Goal: Task Accomplishment & Management: Use online tool/utility

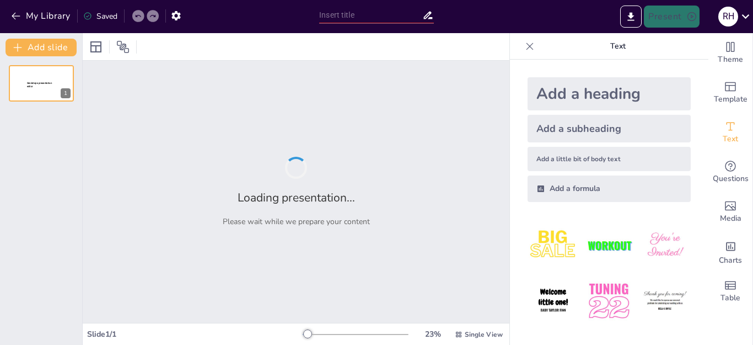
type input "New Sendsteps"
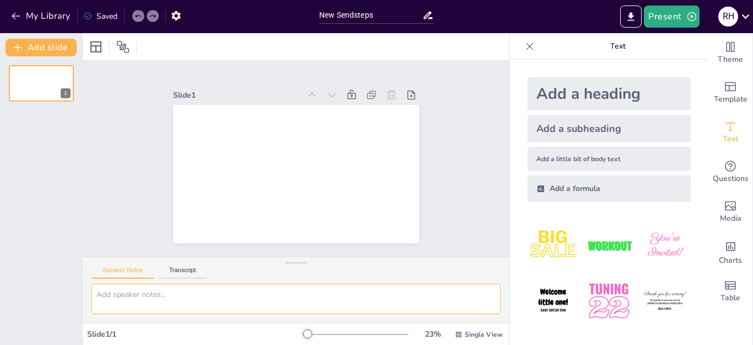
click at [158, 297] on textarea at bounding box center [296, 298] width 409 height 30
click at [136, 300] on textarea at bounding box center [296, 298] width 409 height 30
paste textarea "QUE ES CANVA, COMO FUNCIONA Y COMO USARLOS PARA CREAR UN DISEÑO Vamos a explica…"
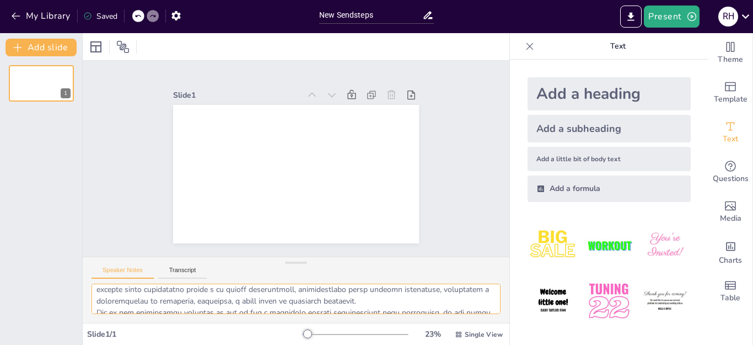
scroll to position [5, 0]
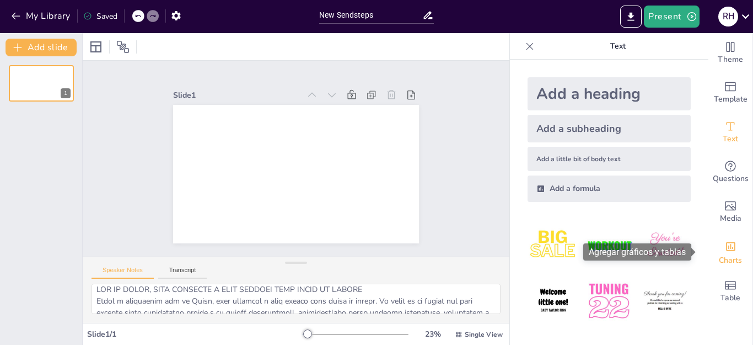
drag, startPoint x: 697, startPoint y: 166, endPoint x: 705, endPoint y: 266, distance: 100.6
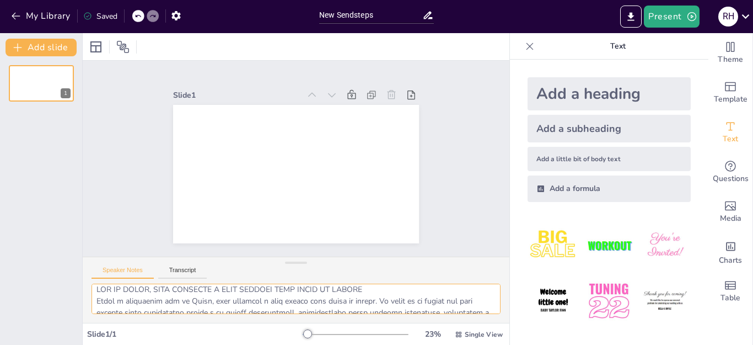
scroll to position [987, 0]
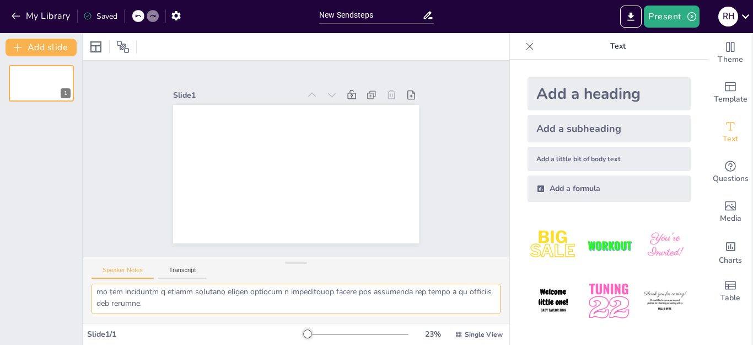
click at [422, 307] on textarea at bounding box center [296, 298] width 409 height 30
type textarea "QUE ES CANVA, COMO FUNCIONA Y COMO USARLOS PARA CREAR UN DISEÑO Vamos a explica…"
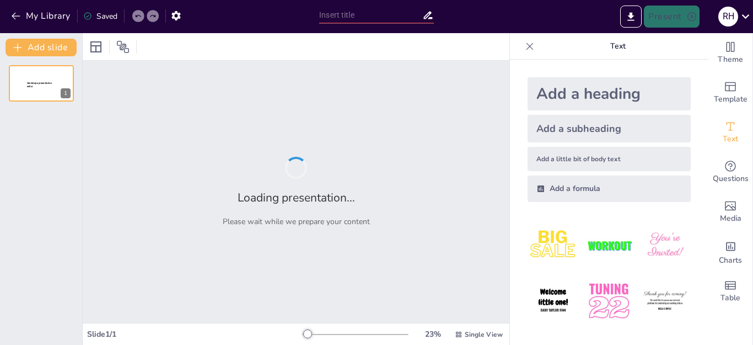
type input "Introducción a Canva: Herramienta de Diseño Gráfico para Todos"
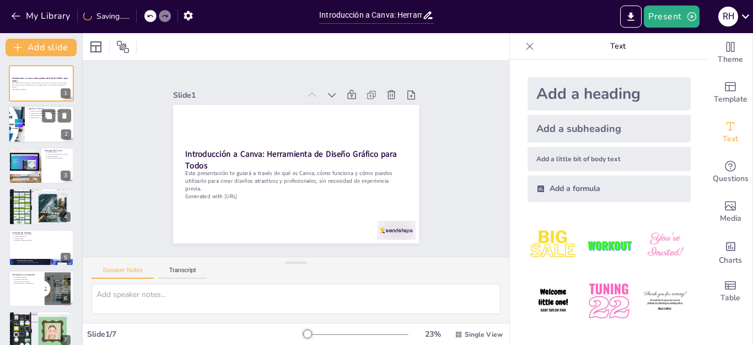
click at [35, 124] on div at bounding box center [41, 124] width 66 height 37
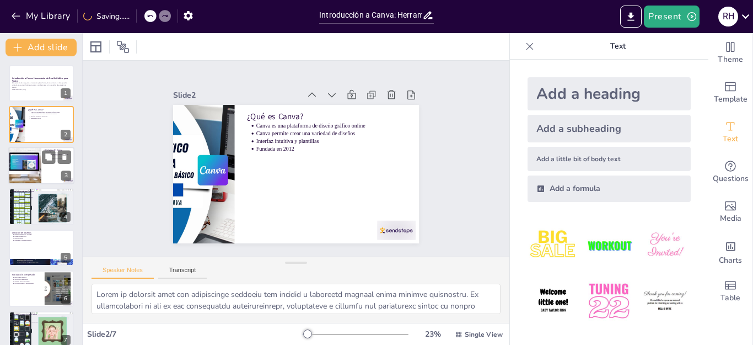
click at [36, 164] on div at bounding box center [25, 165] width 56 height 37
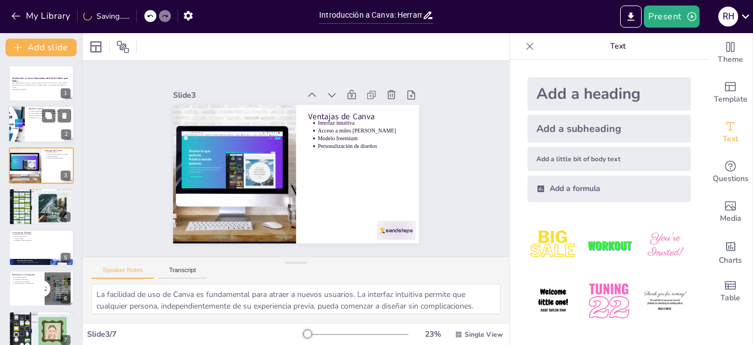
click at [34, 124] on div at bounding box center [41, 124] width 66 height 37
type textarea "Canva se presenta como una herramienta versátil que permite a cualquier persona…"
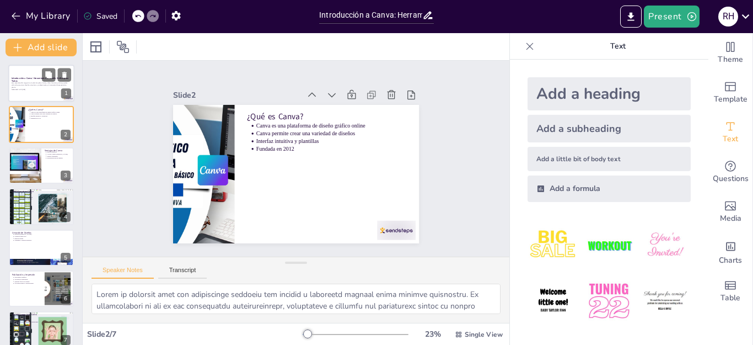
click at [33, 77] on strong "Introducción a Canva: Herramienta de Diseño Gráfico para Todos" at bounding box center [40, 80] width 57 height 6
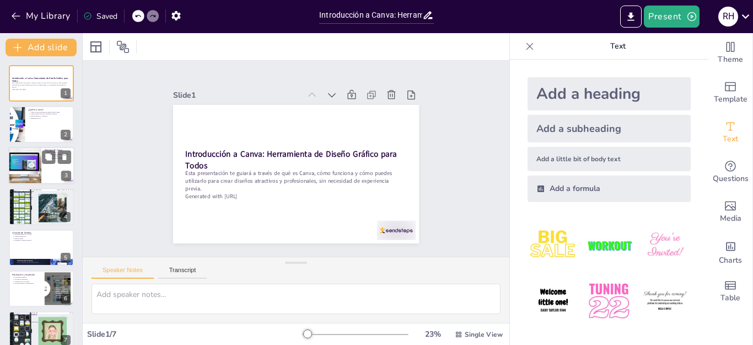
click at [39, 167] on div at bounding box center [25, 165] width 56 height 37
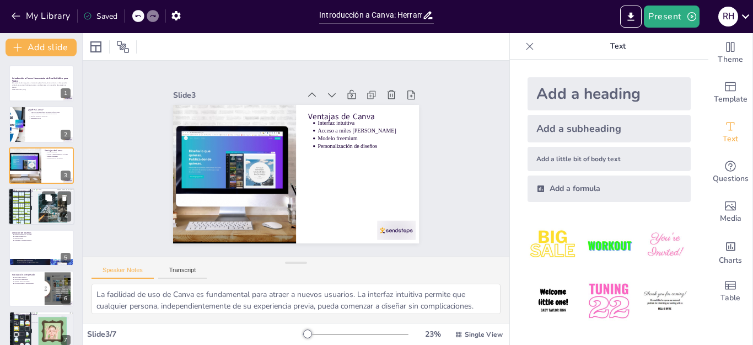
click at [30, 214] on div at bounding box center [41, 206] width 66 height 42
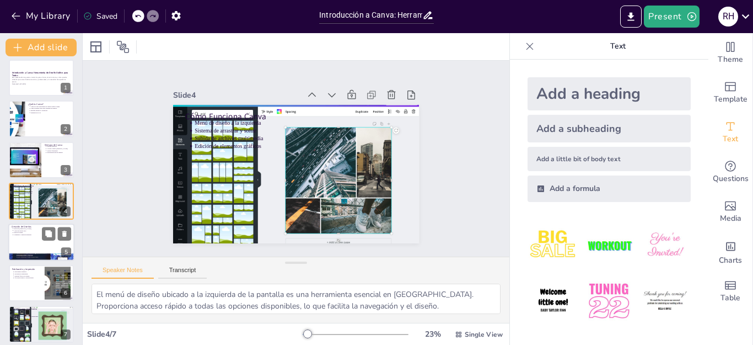
click at [25, 250] on div at bounding box center [41, 241] width 66 height 37
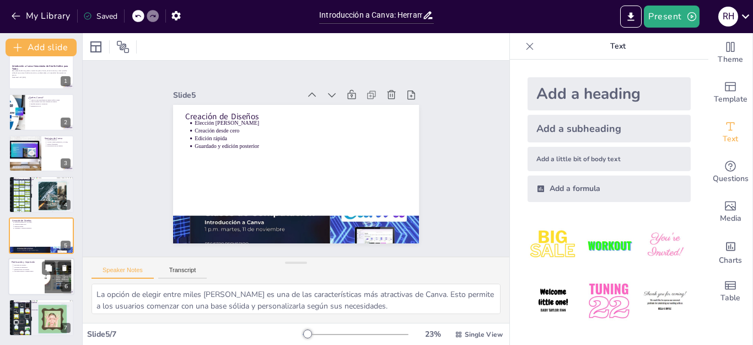
click at [21, 275] on div at bounding box center [41, 275] width 66 height 37
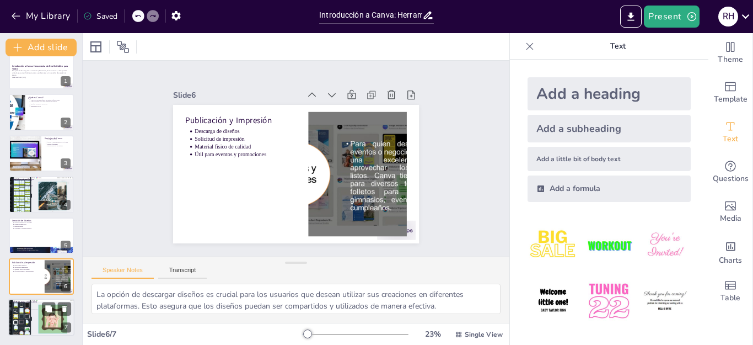
click at [24, 303] on p "Registrarse en Canva" at bounding box center [42, 304] width 57 height 2
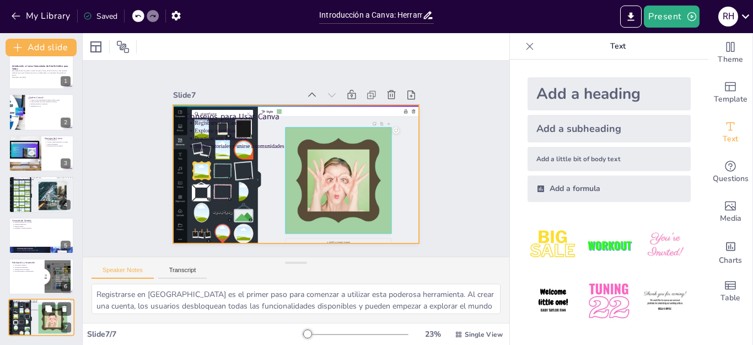
click at [25, 320] on div at bounding box center [41, 317] width 66 height 42
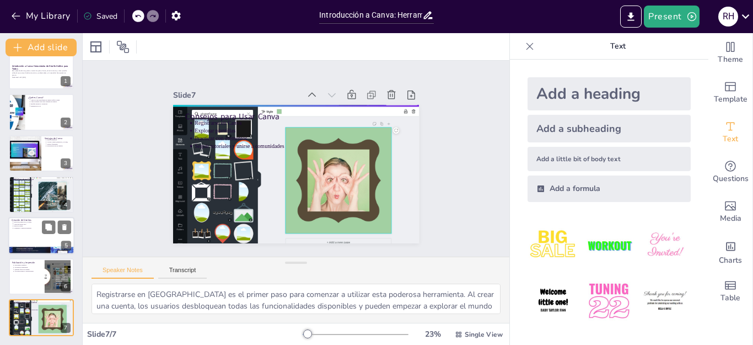
click at [22, 228] on p "Guardado y edición posterior" at bounding box center [42, 228] width 57 height 2
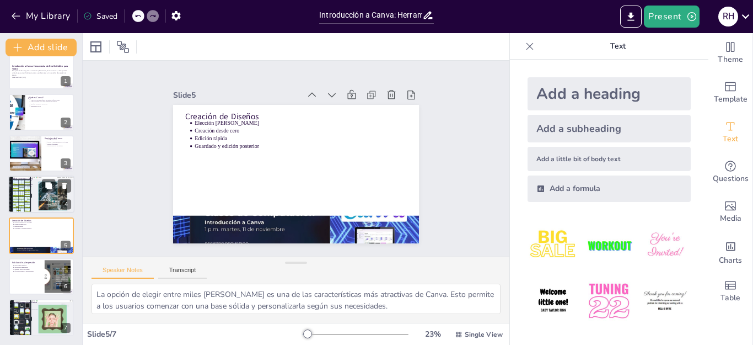
click at [25, 194] on div at bounding box center [41, 194] width 66 height 42
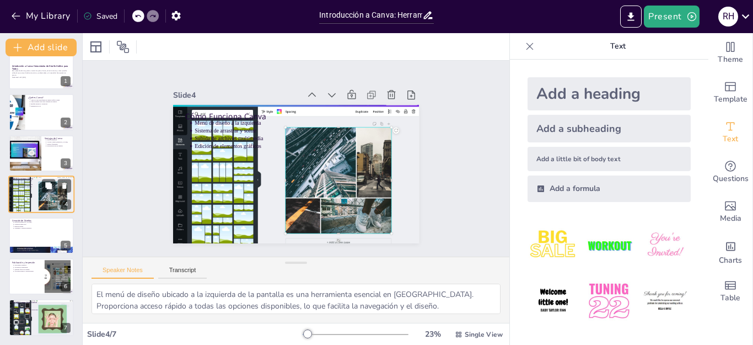
scroll to position [6, 0]
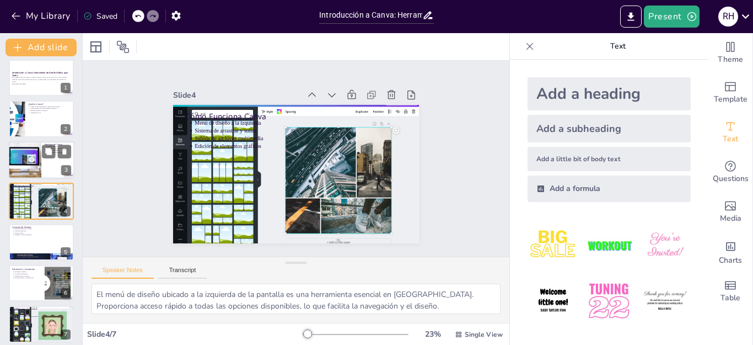
click at [29, 155] on div at bounding box center [25, 159] width 56 height 37
type textarea "La facilidad de uso de Canva es fundamental para atraer a nuevos usuarios. La i…"
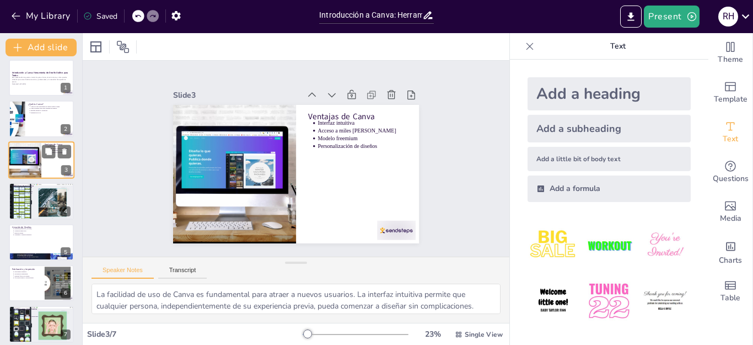
scroll to position [0, 0]
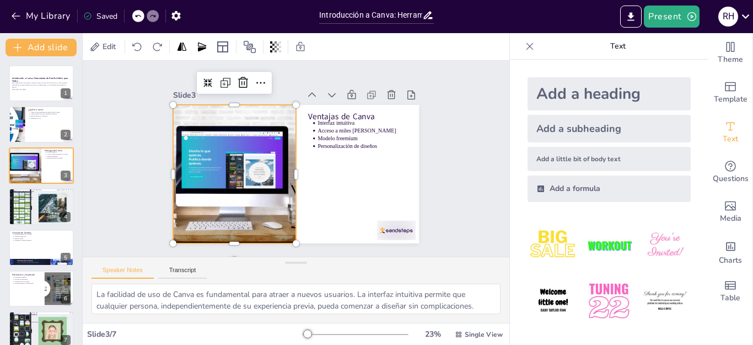
click at [243, 175] on div at bounding box center [346, 119] width 246 height 211
click at [243, 175] on div at bounding box center [357, 175] width 249 height 223
click at [345, 183] on div at bounding box center [296, 143] width 246 height 139
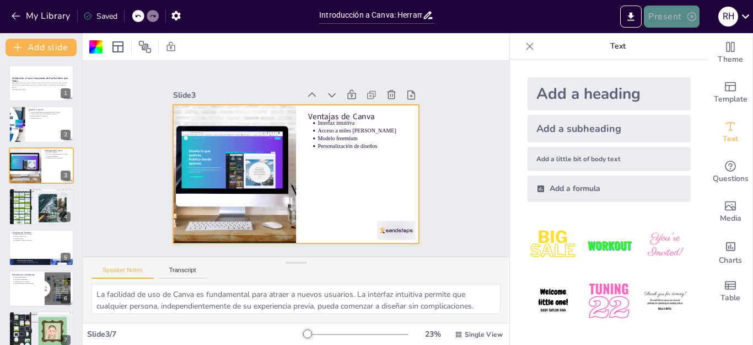
click at [690, 15] on icon "button" at bounding box center [691, 16] width 11 height 11
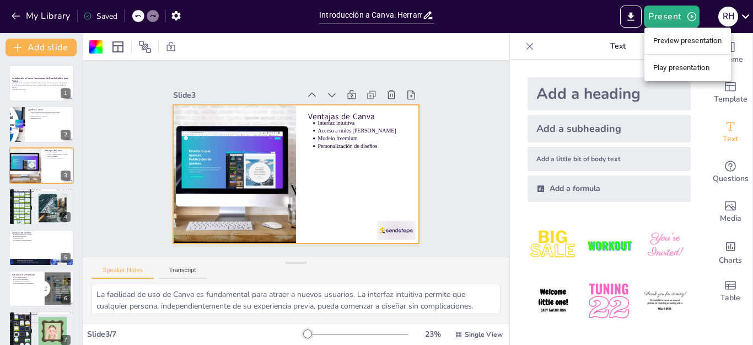
click at [666, 66] on li "Play presentation" at bounding box center [688, 68] width 87 height 18
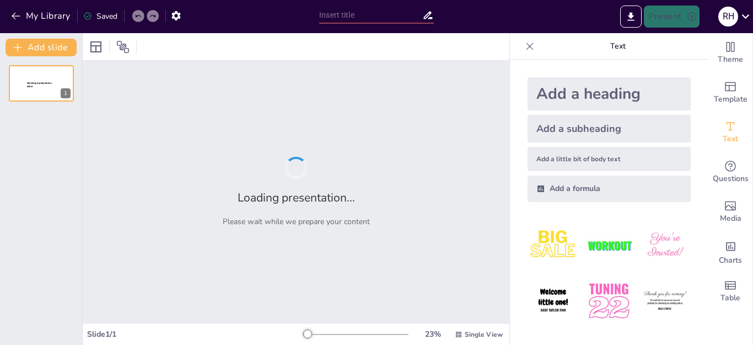
type input "Introducción a Canva: Herramienta de Diseño Gráfico para Todos"
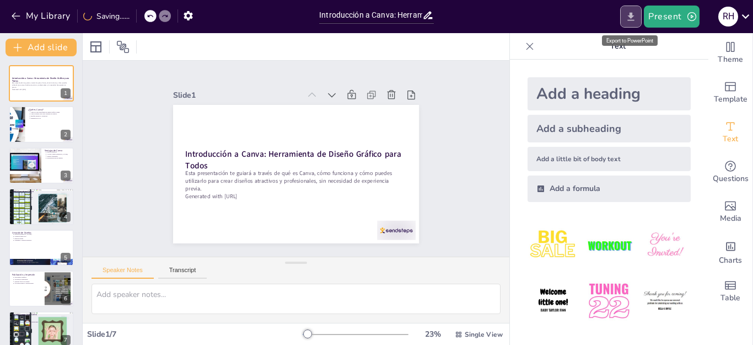
click at [632, 17] on icon "Export to PowerPoint" at bounding box center [631, 16] width 7 height 8
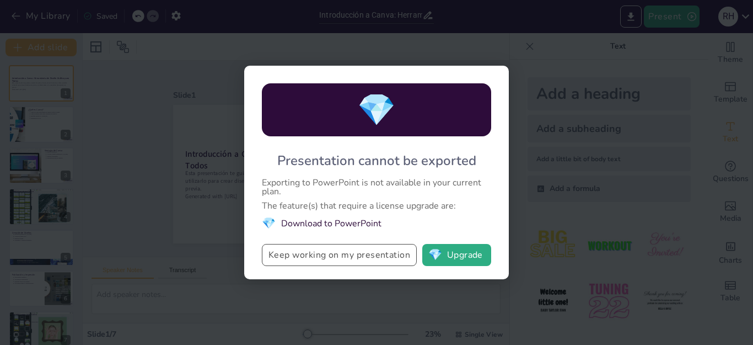
click at [366, 260] on button "Keep working on my presentation" at bounding box center [339, 255] width 155 height 22
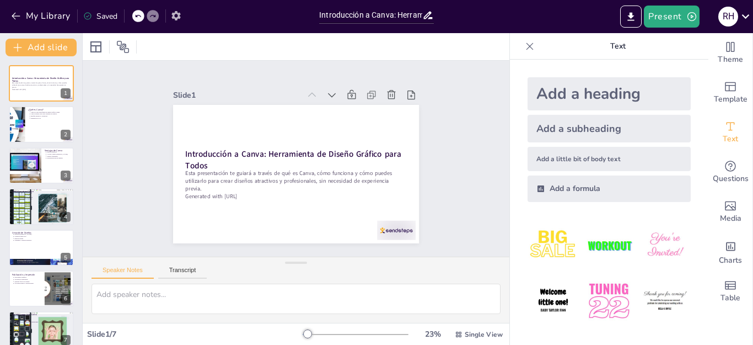
click at [176, 15] on icon "button" at bounding box center [176, 16] width 12 height 12
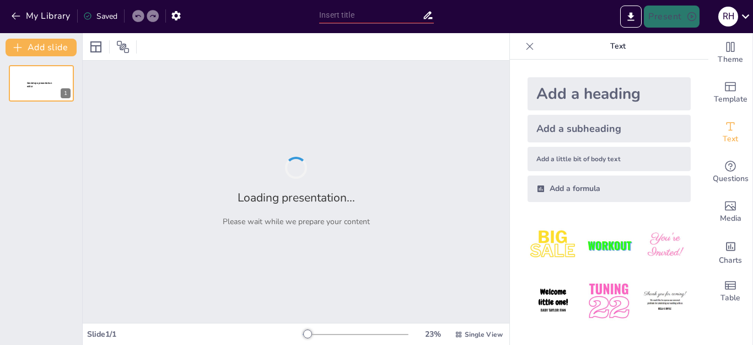
type input "Introducción a Canva: Herramienta de Diseño Gráfico para Todos"
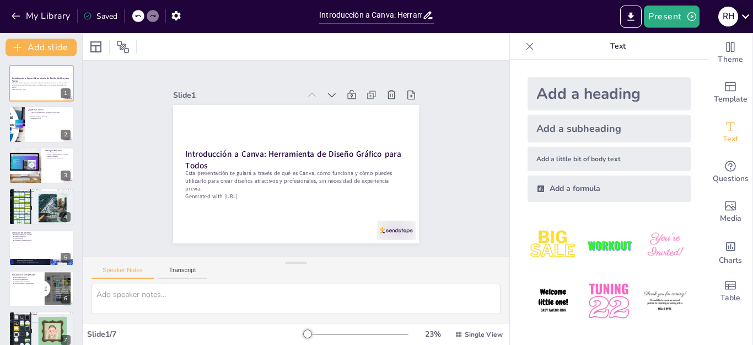
click at [745, 15] on icon at bounding box center [745, 16] width 15 height 15
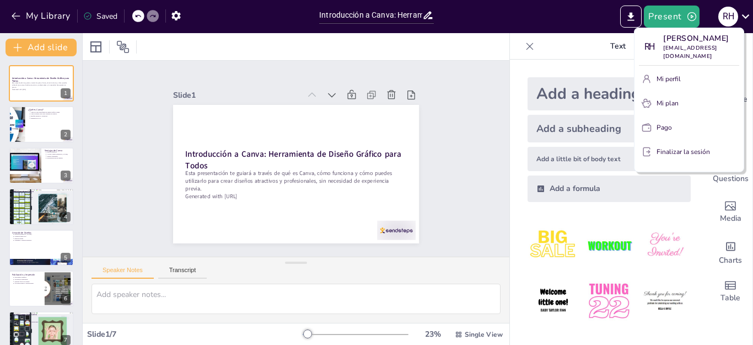
click at [694, 17] on div at bounding box center [376, 172] width 753 height 345
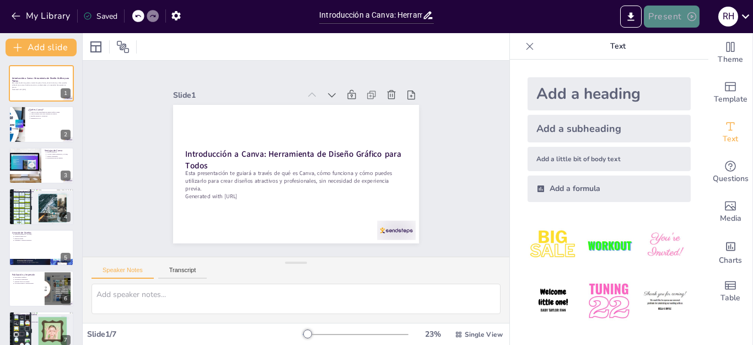
click at [674, 16] on button "Present" at bounding box center [671, 17] width 55 height 22
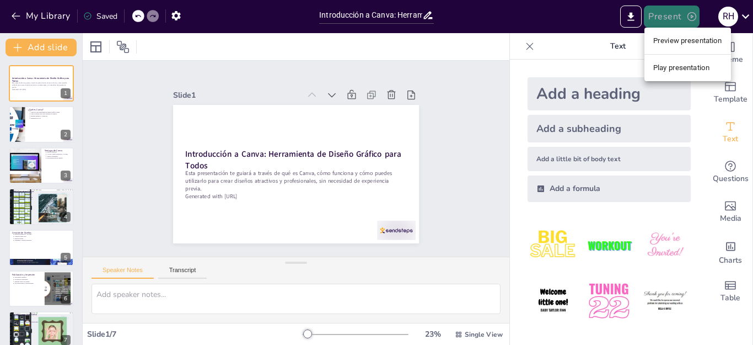
click at [674, 16] on div at bounding box center [376, 172] width 753 height 345
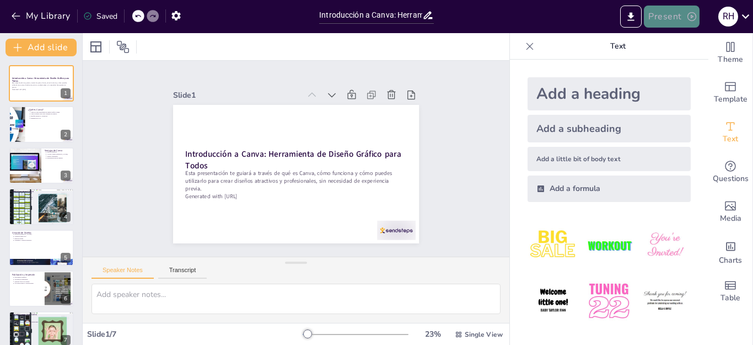
click at [674, 16] on button "Present" at bounding box center [671, 17] width 55 height 22
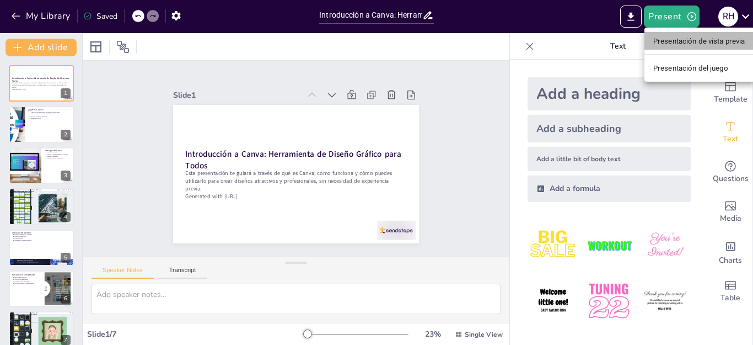
click at [680, 39] on font "Presentación de vista previa" at bounding box center [699, 41] width 92 height 8
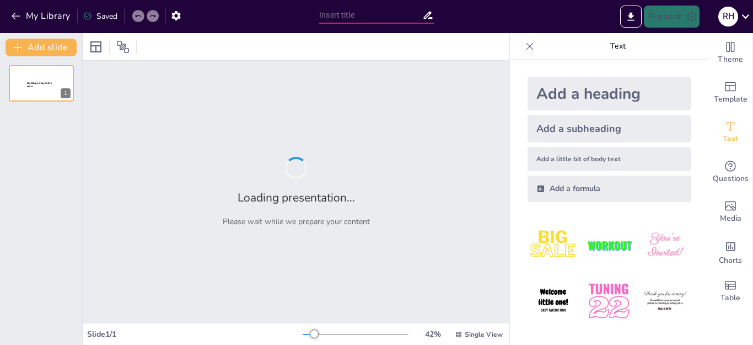
type input "Introducción a Canva: Herramienta de Diseño Gráfico para Todos"
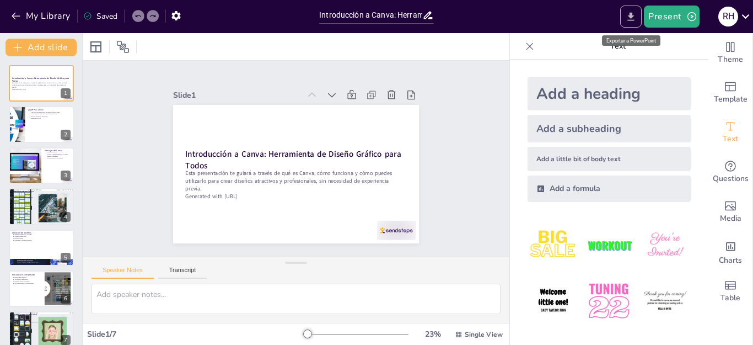
click at [632, 11] on icon "Export to PowerPoint" at bounding box center [631, 17] width 12 height 12
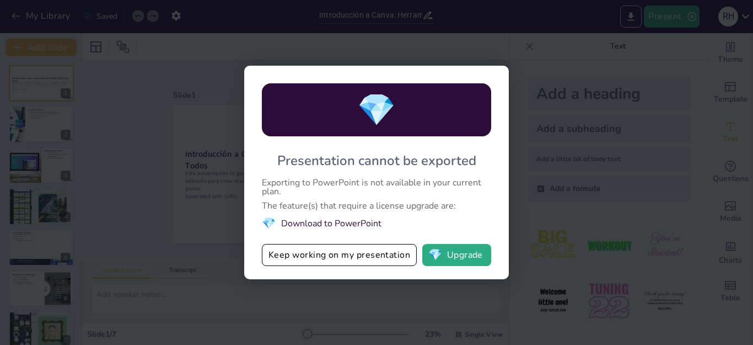
click at [280, 168] on div "Presentation cannot be exported" at bounding box center [376, 161] width 199 height 18
click at [316, 256] on button "Keep working on my presentation" at bounding box center [339, 255] width 155 height 22
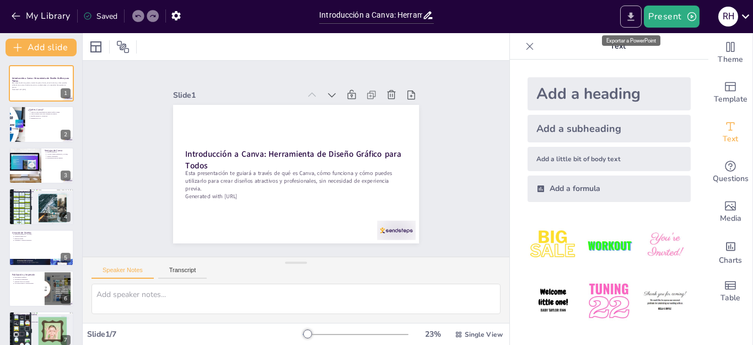
click at [627, 18] on icon "Export to PowerPoint" at bounding box center [631, 17] width 12 height 12
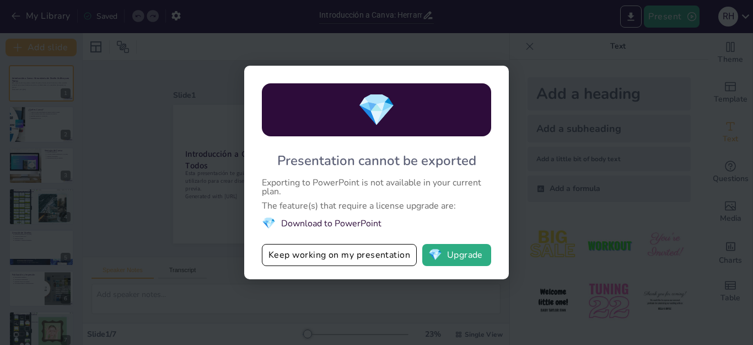
click at [424, 106] on div "💎" at bounding box center [376, 109] width 229 height 53
click at [323, 206] on div "The feature(s) that require a license upgrade are:" at bounding box center [376, 205] width 229 height 9
click at [299, 188] on div "Exporting to PowerPoint is not available in your current plan." at bounding box center [376, 187] width 229 height 18
click at [284, 183] on div "Exporting to PowerPoint is not available in your current plan." at bounding box center [376, 187] width 229 height 18
click at [330, 167] on div "Presentation cannot be exported" at bounding box center [376, 161] width 199 height 18
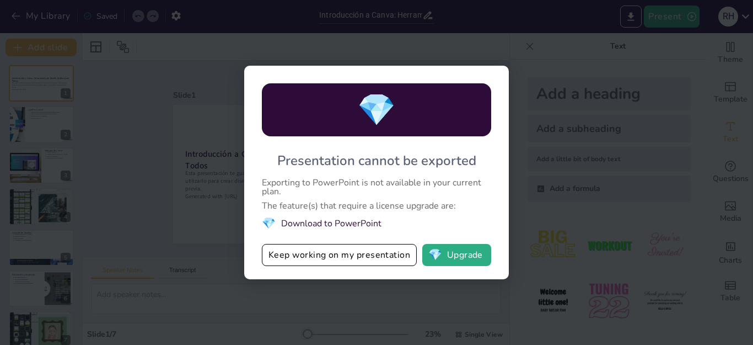
click at [299, 224] on li "💎 Download to PowerPoint" at bounding box center [376, 223] width 229 height 15
click at [305, 258] on button "Keep working on my presentation" at bounding box center [339, 255] width 155 height 22
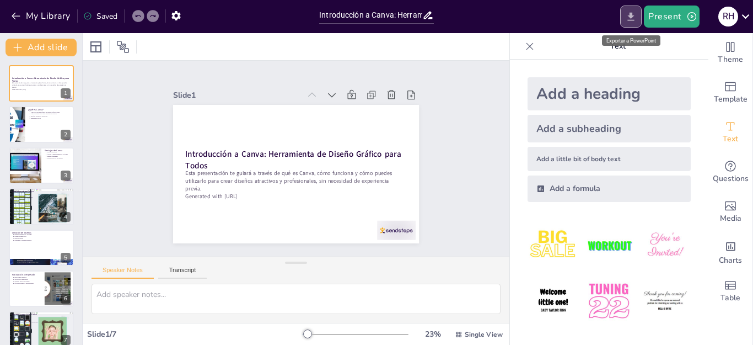
click at [632, 19] on icon "Export to PowerPoint" at bounding box center [631, 17] width 12 height 12
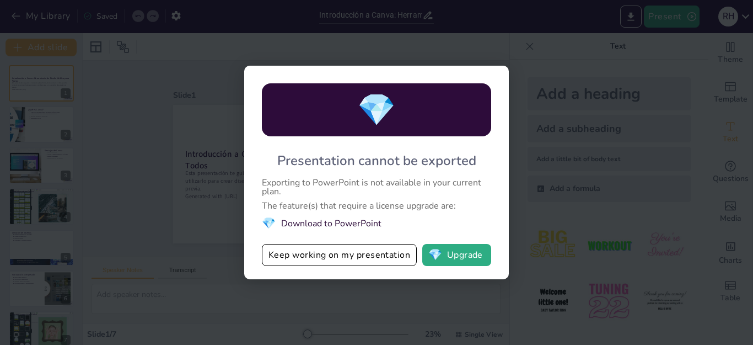
click at [343, 170] on div "💎 Presentation cannot be exported Exporting to PowerPoint is not available in y…" at bounding box center [376, 172] width 265 height 213
click at [319, 102] on div "💎" at bounding box center [376, 109] width 229 height 53
click at [340, 170] on div "💎 Presentation cannot be exported Exporting to PowerPoint is not available in y…" at bounding box center [376, 172] width 265 height 213
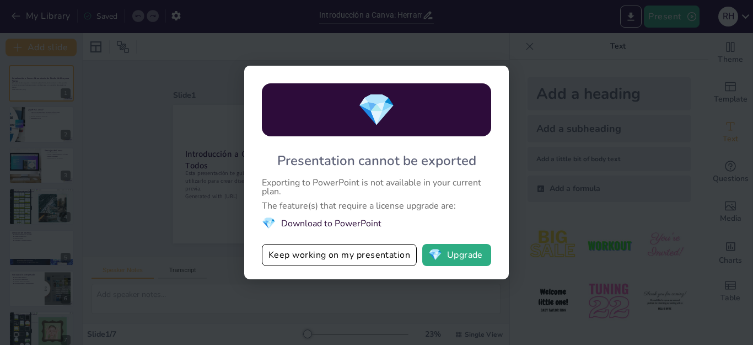
click at [358, 185] on div "Exporting to PowerPoint is not available in your current plan." at bounding box center [376, 187] width 229 height 18
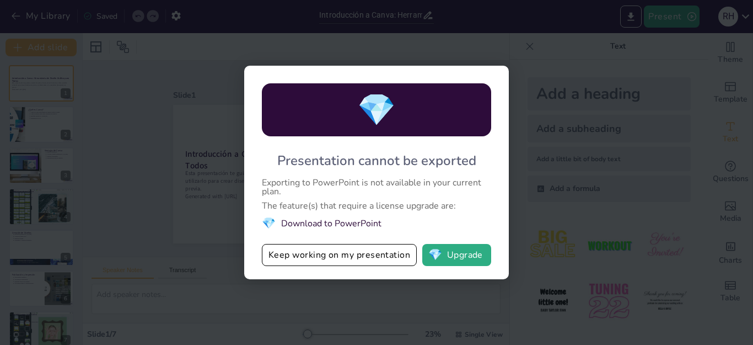
click at [315, 227] on li "💎 Download to PowerPoint" at bounding box center [376, 223] width 229 height 15
click at [324, 179] on div "Exporting to PowerPoint is not available in your current plan." at bounding box center [376, 187] width 229 height 18
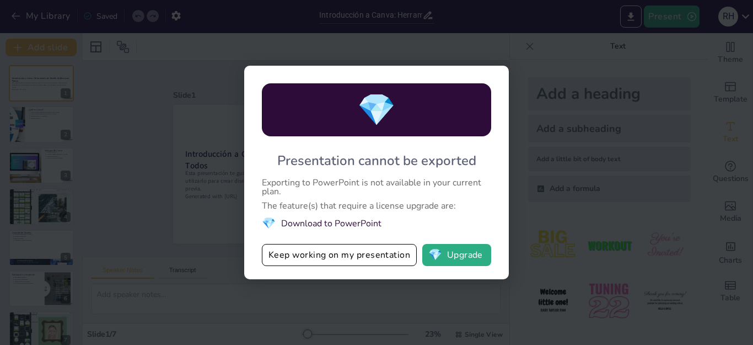
click at [324, 179] on div "Exporting to PowerPoint is not available in your current plan." at bounding box center [376, 187] width 229 height 18
click at [346, 256] on button "Keep working on my presentation" at bounding box center [339, 255] width 155 height 22
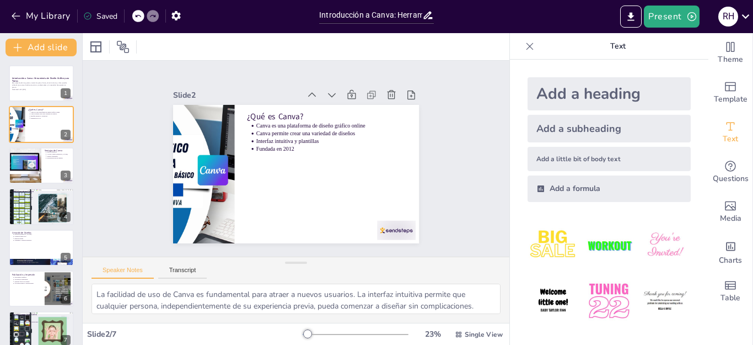
type textarea "Canva se presenta como una herramienta versátil que permite a cualquier persona…"
type textarea "Registrarse en Canva es el primer paso para comenzar a utilizar esta poderosa h…"
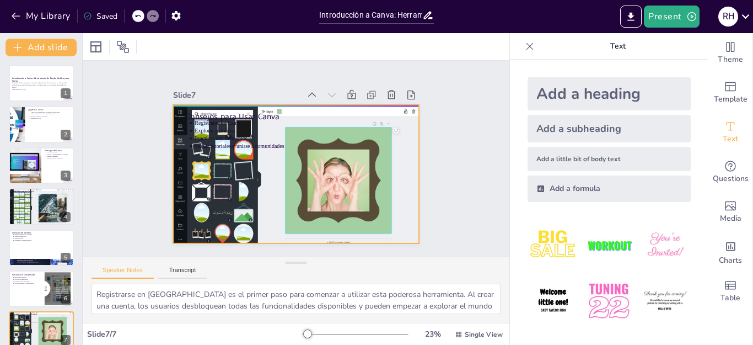
click at [212, 169] on div at bounding box center [291, 173] width 282 height 225
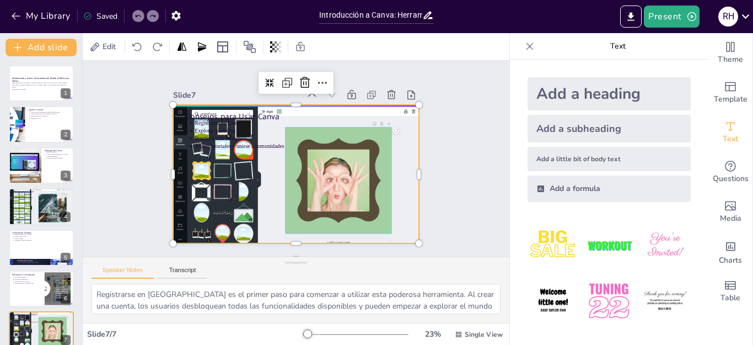
click at [212, 169] on div at bounding box center [294, 173] width 261 height 181
click at [212, 169] on div at bounding box center [284, 169] width 281 height 288
click at [212, 169] on div at bounding box center [290, 172] width 288 height 243
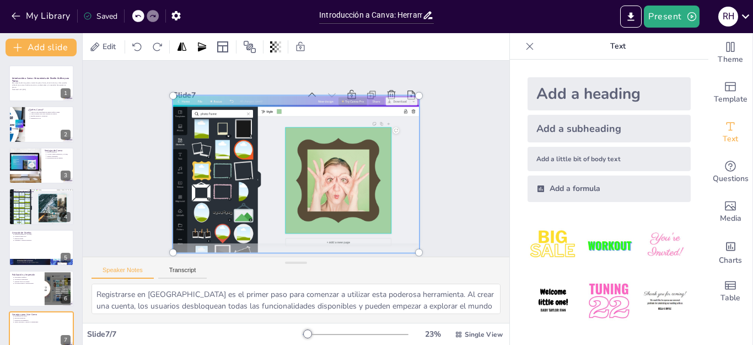
click at [212, 169] on div at bounding box center [290, 172] width 306 height 261
click at [212, 169] on div at bounding box center [284, 167] width 290 height 309
click at [212, 169] on div at bounding box center [287, 172] width 309 height 277
click at [213, 189] on div at bounding box center [290, 172] width 306 height 261
click at [213, 189] on div at bounding box center [287, 172] width 309 height 277
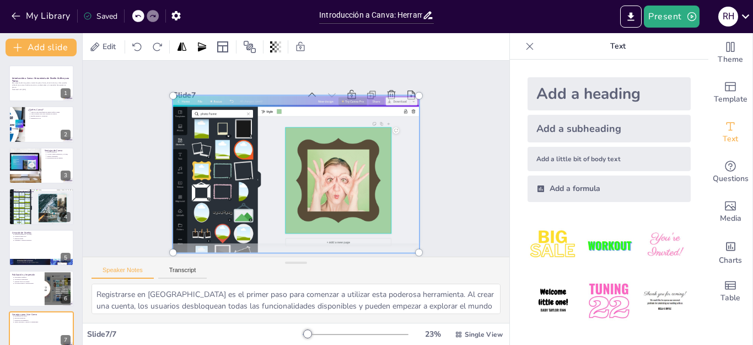
click at [213, 189] on div at bounding box center [291, 172] width 299 height 241
click at [213, 189] on div at bounding box center [287, 172] width 309 height 277
click at [213, 189] on div at bounding box center [282, 166] width 277 height 309
click at [213, 189] on div at bounding box center [290, 172] width 306 height 260
click at [213, 189] on div at bounding box center [284, 168] width 299 height 306
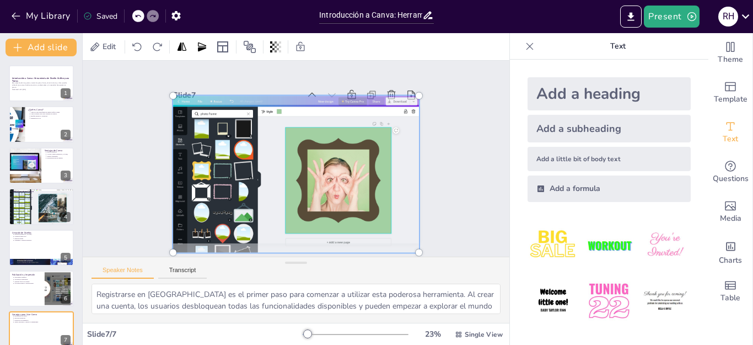
click at [213, 189] on div at bounding box center [286, 169] width 307 height 299
click at [205, 142] on div at bounding box center [292, 173] width 289 height 220
click at [205, 142] on div at bounding box center [291, 172] width 299 height 241
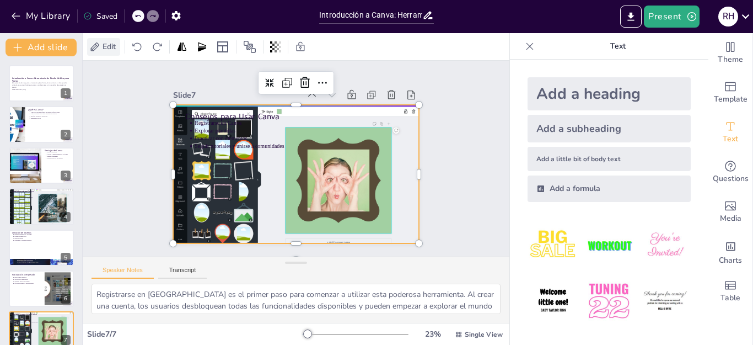
click at [110, 45] on span "Edit" at bounding box center [109, 46] width 18 height 10
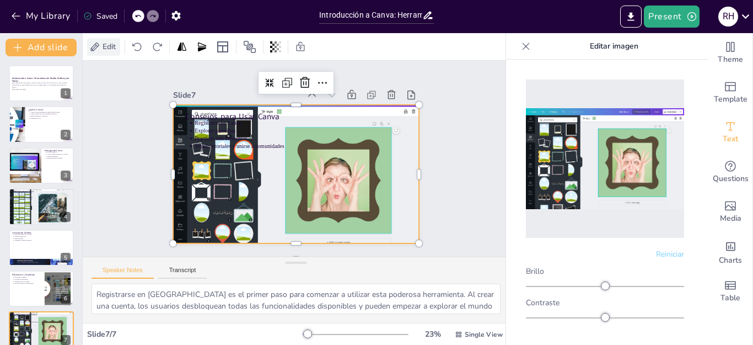
click at [110, 45] on span "Edit" at bounding box center [109, 46] width 18 height 10
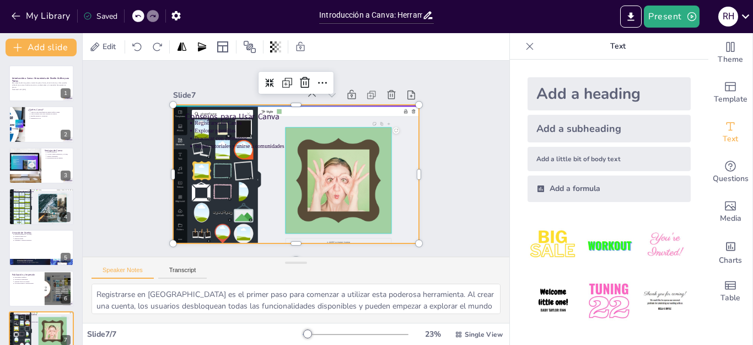
click at [226, 196] on div at bounding box center [287, 170] width 291 height 271
click at [226, 196] on div at bounding box center [290, 172] width 288 height 243
click at [226, 196] on div at bounding box center [294, 173] width 261 height 181
click at [226, 196] on div at bounding box center [281, 164] width 243 height 288
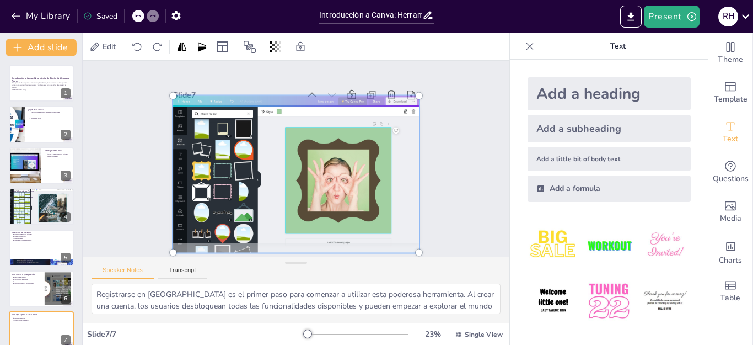
click at [226, 196] on div at bounding box center [287, 172] width 309 height 277
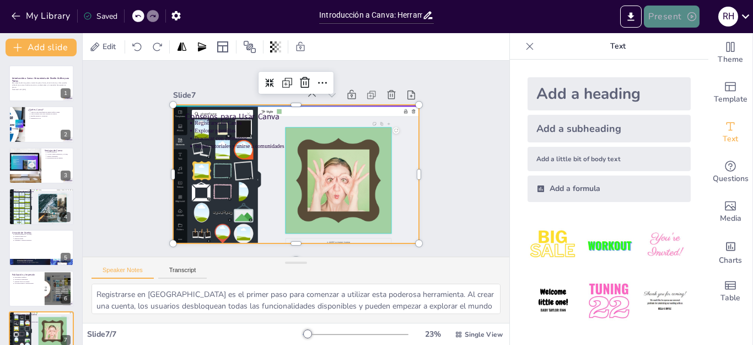
click at [692, 14] on icon "button" at bounding box center [691, 16] width 11 height 11
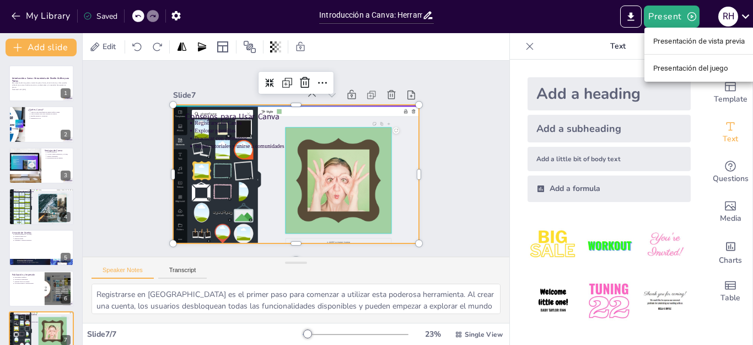
click at [684, 42] on font "Presentación de vista previa" at bounding box center [699, 41] width 92 height 8
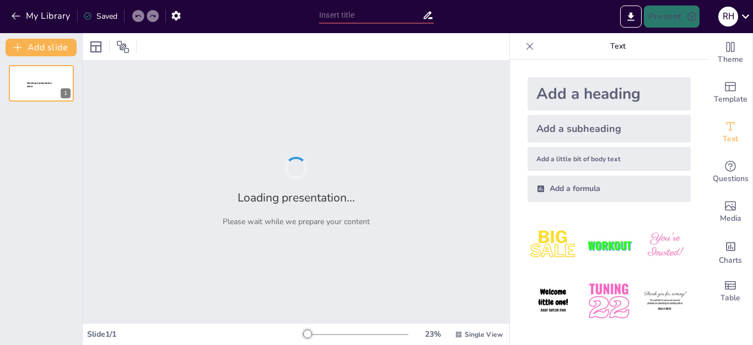
type input "Introducción a Canva: Herramienta de Diseño Gráfico para Todos"
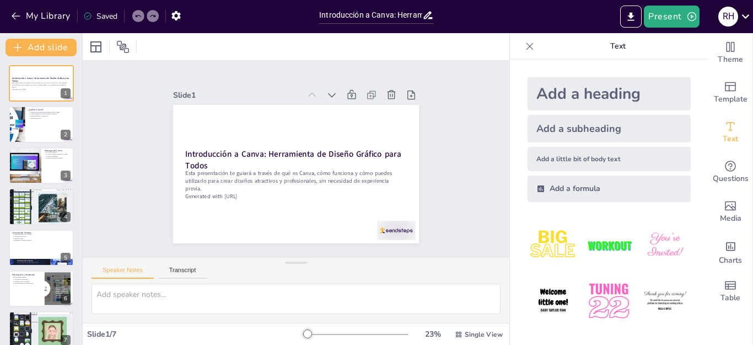
click at [745, 14] on icon at bounding box center [745, 16] width 15 height 15
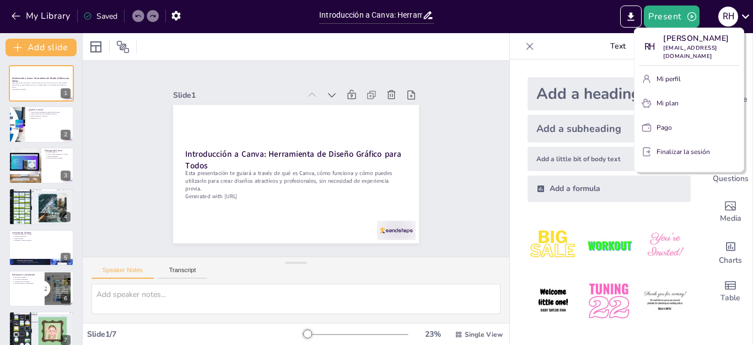
click at [634, 16] on div at bounding box center [376, 172] width 753 height 345
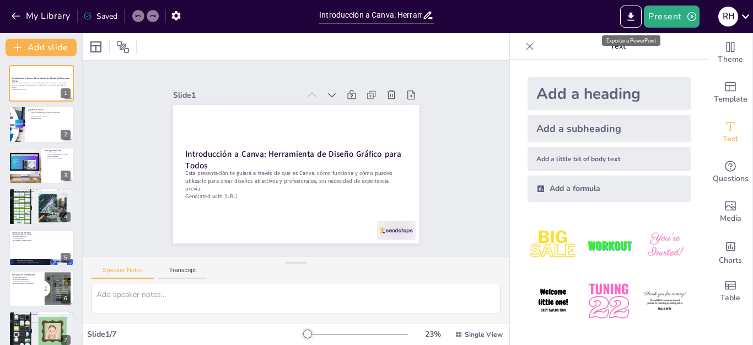
click at [634, 16] on icon "Export to PowerPoint" at bounding box center [631, 16] width 7 height 8
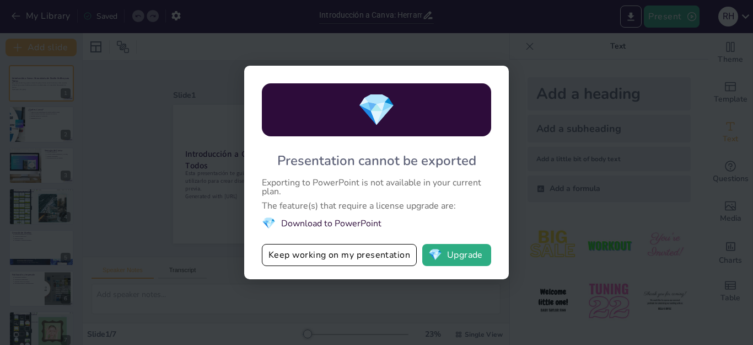
click at [575, 68] on div "💎 Presentation cannot be exported Exporting to PowerPoint is not available in y…" at bounding box center [376, 172] width 753 height 345
click at [459, 253] on button "💎 Upgrade" at bounding box center [456, 255] width 69 height 22
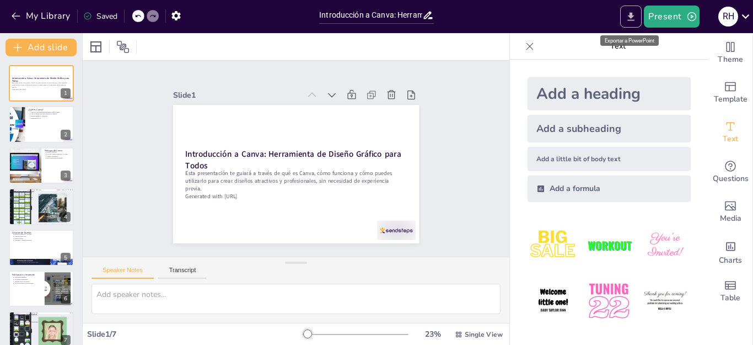
click at [633, 12] on icon "Export to PowerPoint" at bounding box center [631, 17] width 12 height 12
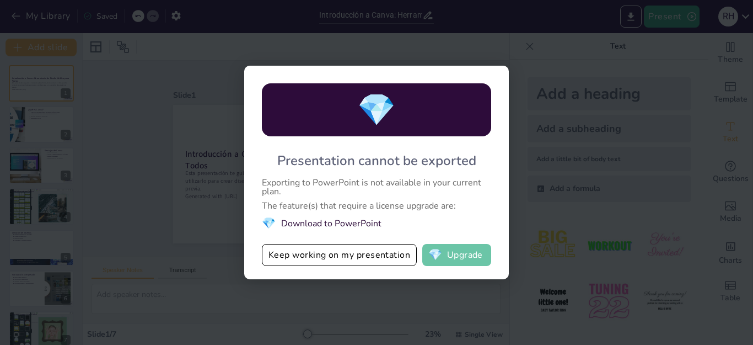
click at [445, 261] on button "💎 Upgrade" at bounding box center [456, 255] width 69 height 22
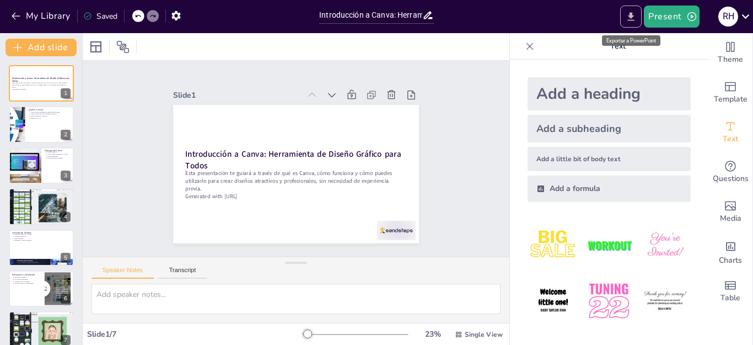
click at [634, 14] on icon "Export to PowerPoint" at bounding box center [631, 17] width 12 height 12
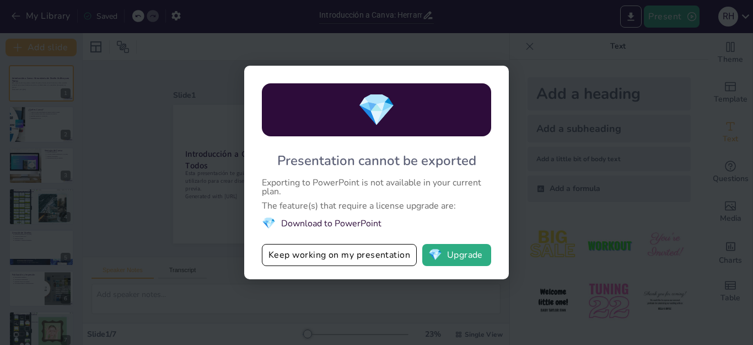
click at [585, 132] on div "💎 Presentation cannot be exported Exporting to PowerPoint is not available in y…" at bounding box center [376, 172] width 753 height 345
click at [561, 47] on div "💎 Presentation cannot be exported Exporting to PowerPoint is not available in y…" at bounding box center [376, 172] width 753 height 345
click at [325, 226] on li "💎 Download to PowerPoint" at bounding box center [376, 223] width 229 height 15
click at [458, 251] on button "💎 Upgrade" at bounding box center [456, 255] width 69 height 22
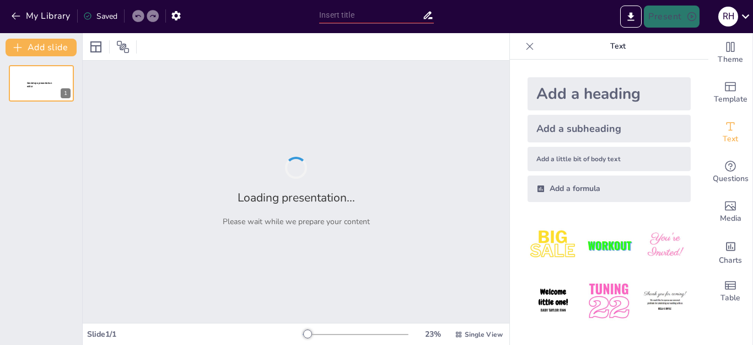
type input "Introducción a Canva: Herramienta de Diseño Gráfico para Todos"
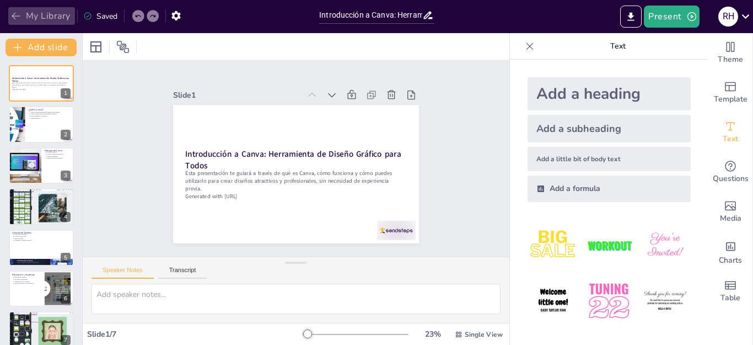
click at [15, 16] on icon "button" at bounding box center [16, 16] width 8 height 7
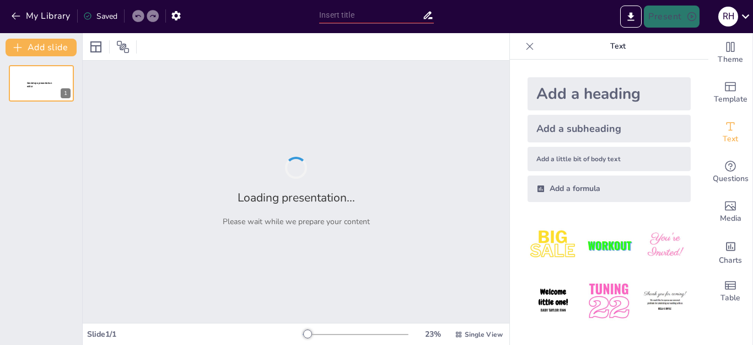
type input "New Sendsteps"
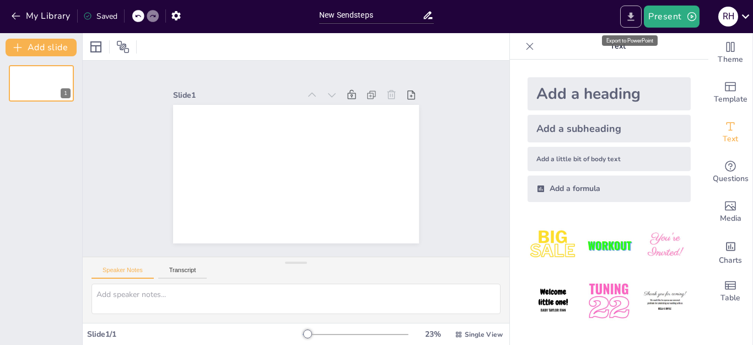
click at [631, 15] on icon "Export to PowerPoint" at bounding box center [631, 16] width 7 height 8
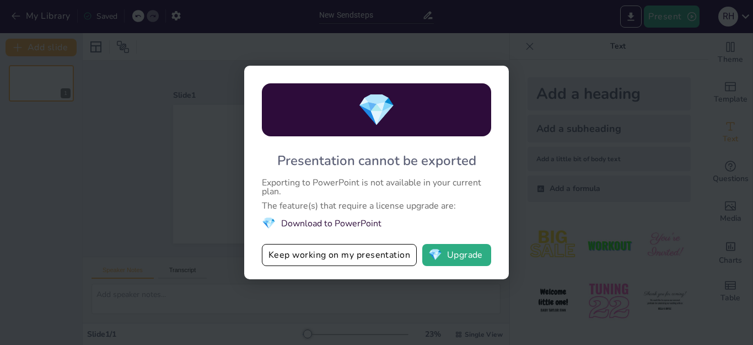
click at [583, 207] on div "💎 Presentation cannot be exported Exporting to PowerPoint is not available in y…" at bounding box center [376, 172] width 753 height 345
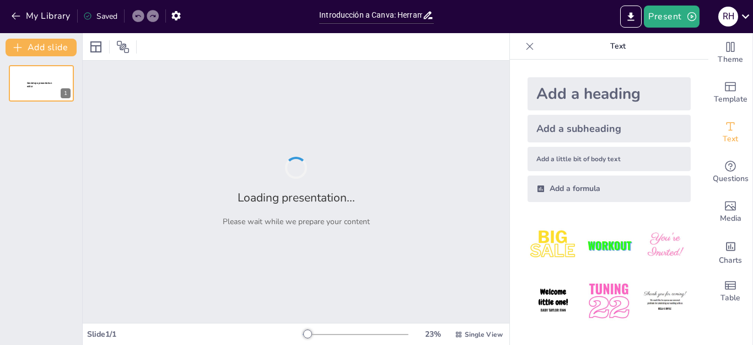
type input "Introducción a Canva: Herramienta de Diseño Gráfico para Todos"
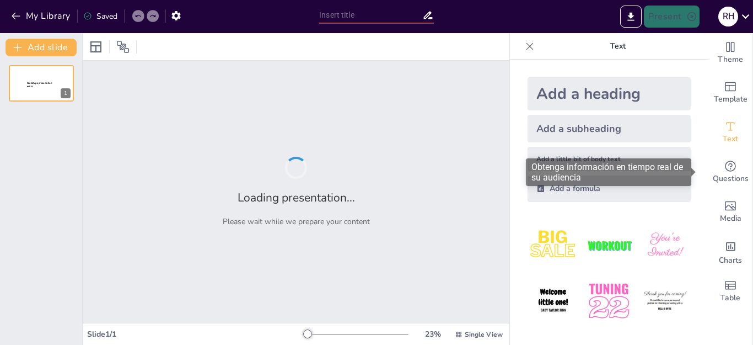
type input "Introducción a Canva: Herramienta de Diseño Gráfico para Todos"
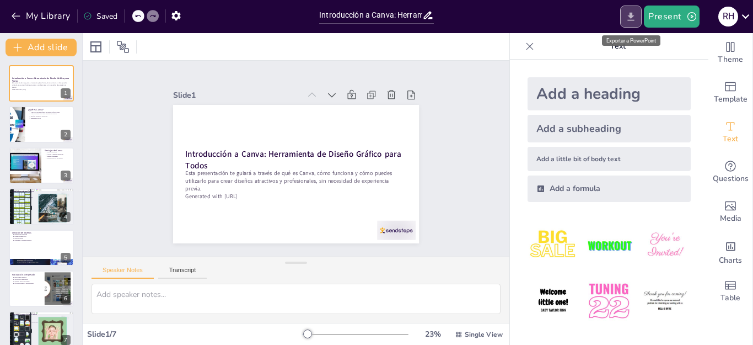
click at [634, 15] on icon "Export to PowerPoint" at bounding box center [631, 17] width 12 height 12
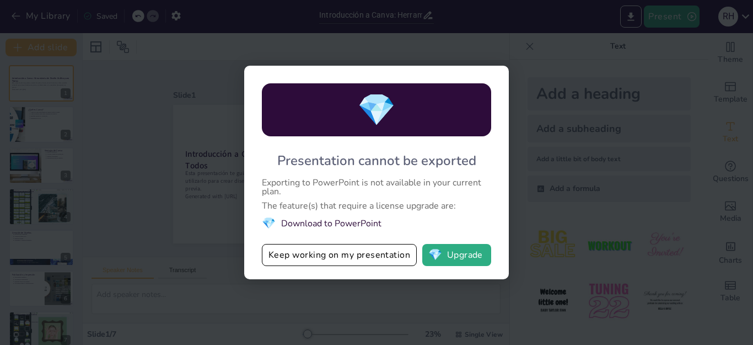
click at [495, 30] on div "💎 Presentation cannot be exported Exporting to PowerPoint is not available in y…" at bounding box center [376, 172] width 753 height 345
click at [366, 256] on button "Keep working on my presentation" at bounding box center [339, 255] width 155 height 22
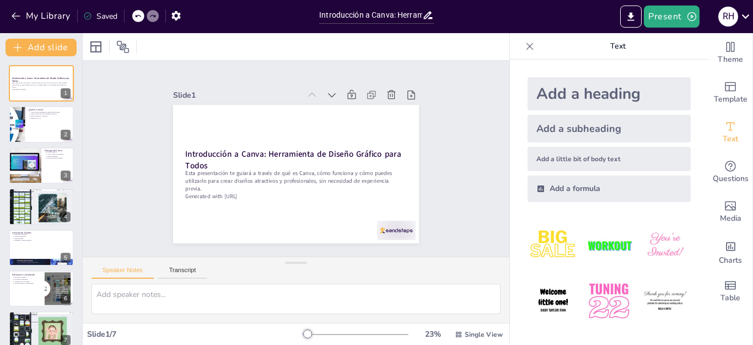
click at [554, 10] on div "Present R H" at bounding box center [596, 17] width 314 height 22
click at [555, 10] on div "Present R H" at bounding box center [596, 17] width 314 height 22
click at [535, 17] on div "Present R H" at bounding box center [596, 17] width 314 height 22
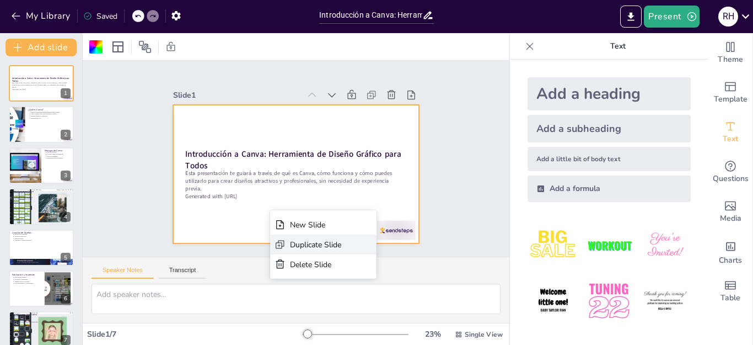
click at [356, 307] on div "Duplicate Slide" at bounding box center [382, 315] width 52 height 16
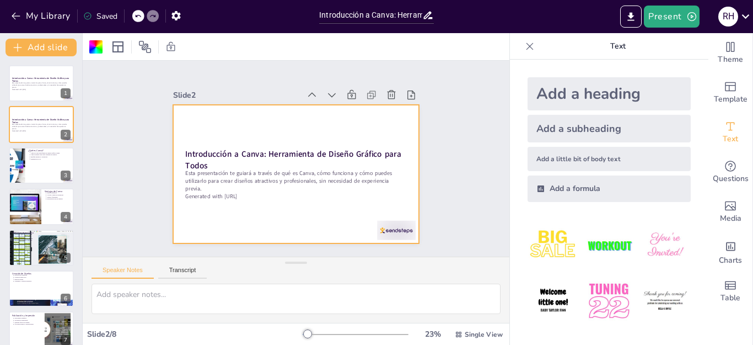
click at [138, 14] on icon at bounding box center [138, 16] width 7 height 7
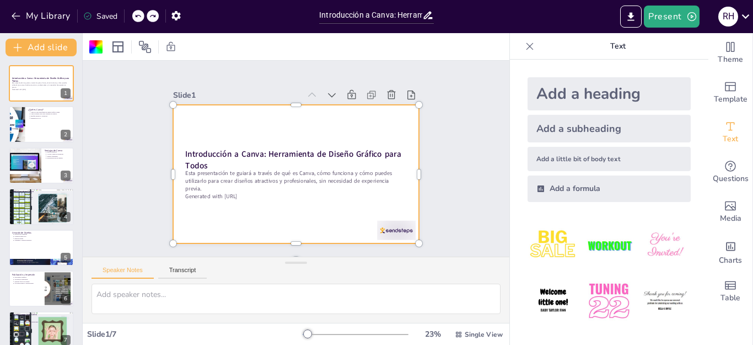
click at [333, 228] on div at bounding box center [291, 173] width 277 height 208
